Goal: Information Seeking & Learning: Learn about a topic

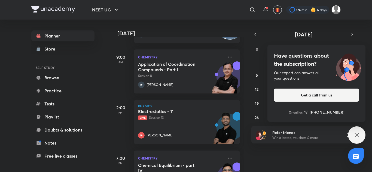
scroll to position [136, 0]
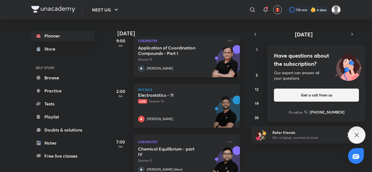
click at [363, 135] on div "Have questions about the subscription? Our expert can answer all your questions…" at bounding box center [356, 135] width 17 height 17
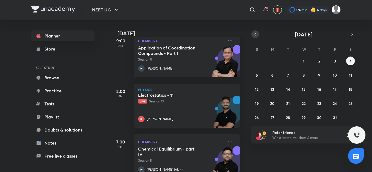
click at [256, 32] on icon "button" at bounding box center [255, 34] width 4 height 5
click at [290, 93] on button "16" at bounding box center [288, 89] width 9 height 9
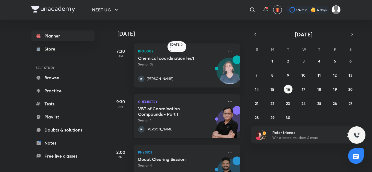
scroll to position [25, 0]
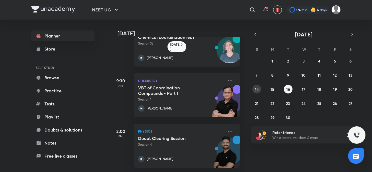
click at [256, 91] on abbr "14" at bounding box center [257, 89] width 4 height 5
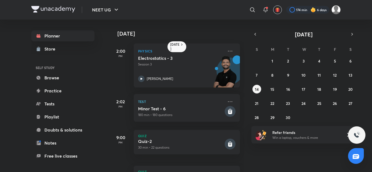
click at [348, 71] on div "31 1 2 3 4 5 6 7 8 9 10 11 12 13 14 15 16 17 18 19 20 21 22 23 24 25 26 27 28 2…" at bounding box center [303, 89] width 105 height 65
click at [350, 75] on abbr "13" at bounding box center [350, 75] width 4 height 5
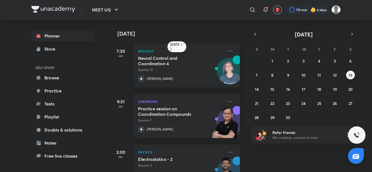
click at [175, 155] on p "Physics" at bounding box center [180, 152] width 85 height 7
click at [257, 91] on abbr "14" at bounding box center [257, 89] width 4 height 5
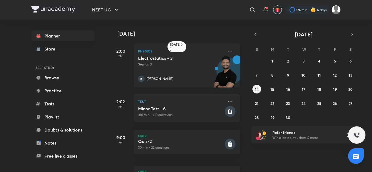
click at [177, 72] on div "Electrostatics - 3 Session 3 [PERSON_NAME]" at bounding box center [180, 69] width 85 height 27
click at [289, 89] on abbr "16" at bounding box center [288, 89] width 4 height 5
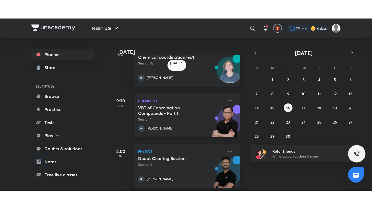
scroll to position [25, 0]
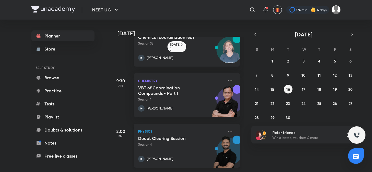
click at [159, 128] on p "Physics" at bounding box center [180, 131] width 85 height 7
